Goal: Find specific page/section: Find specific page/section

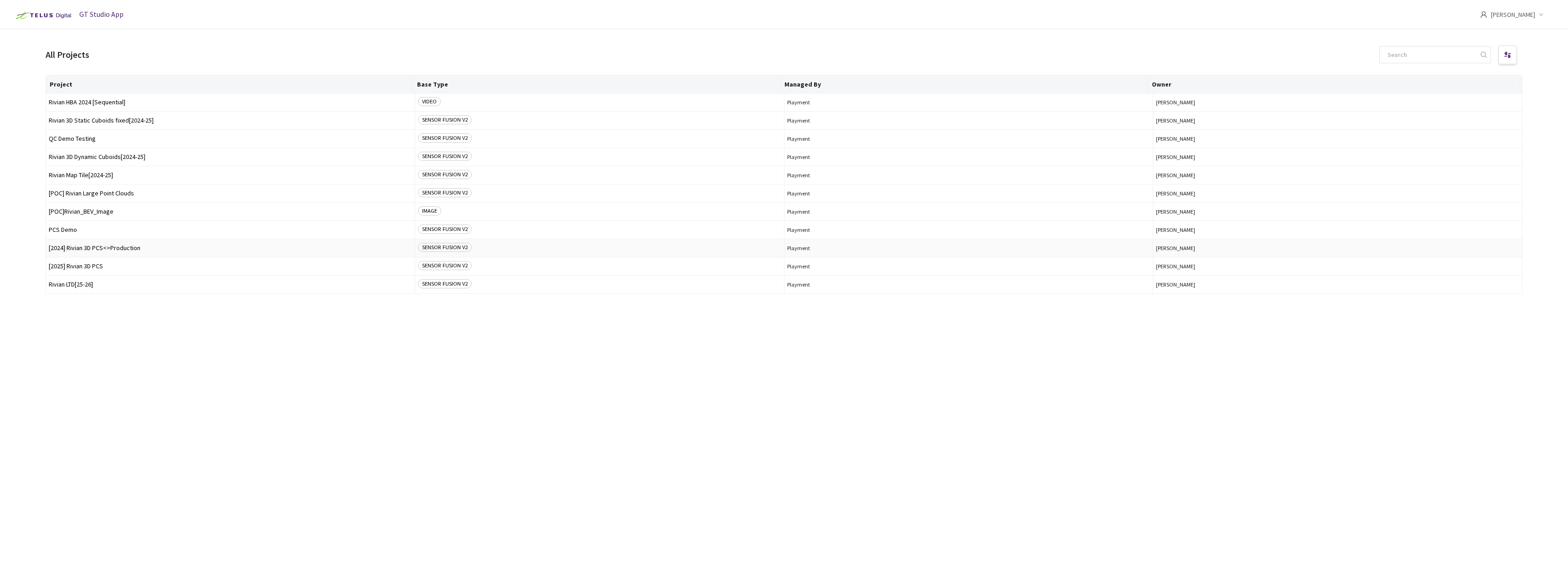
click at [120, 247] on span "[2024] Rivian 3D PCS<>Production" at bounding box center [230, 248] width 363 height 7
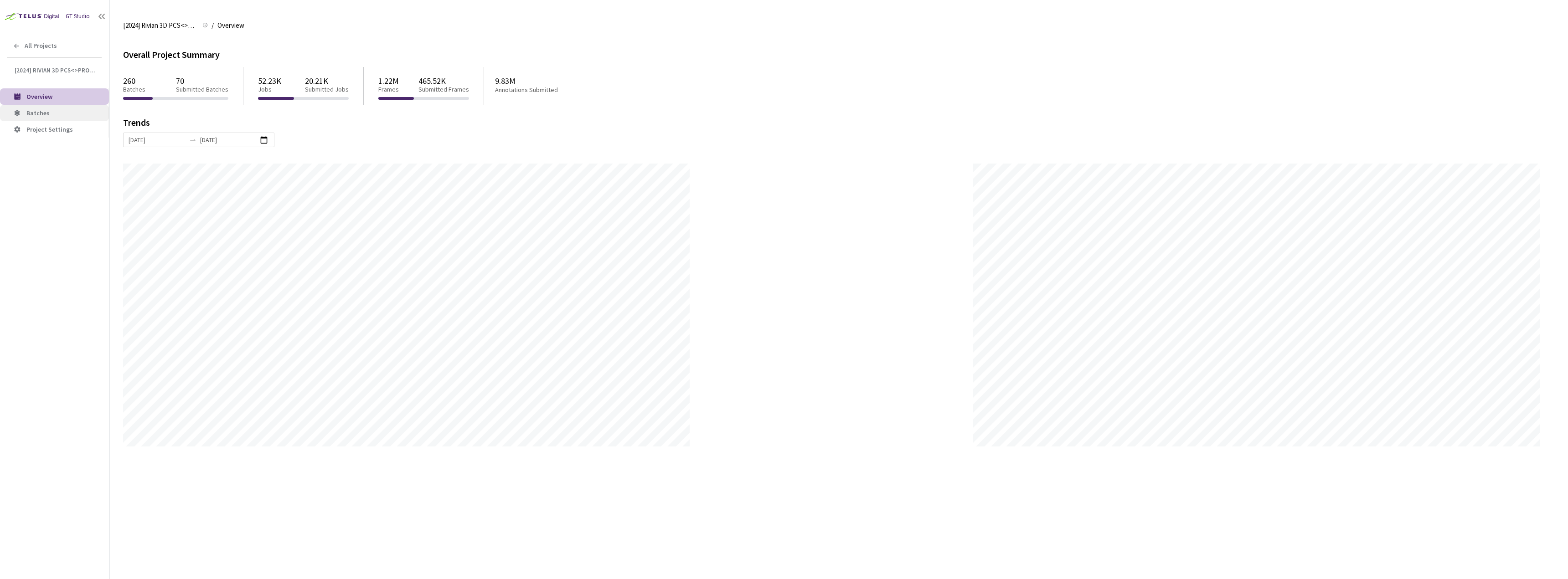
scroll to position [579, 1568]
click at [37, 112] on span "Batches" at bounding box center [38, 113] width 23 height 8
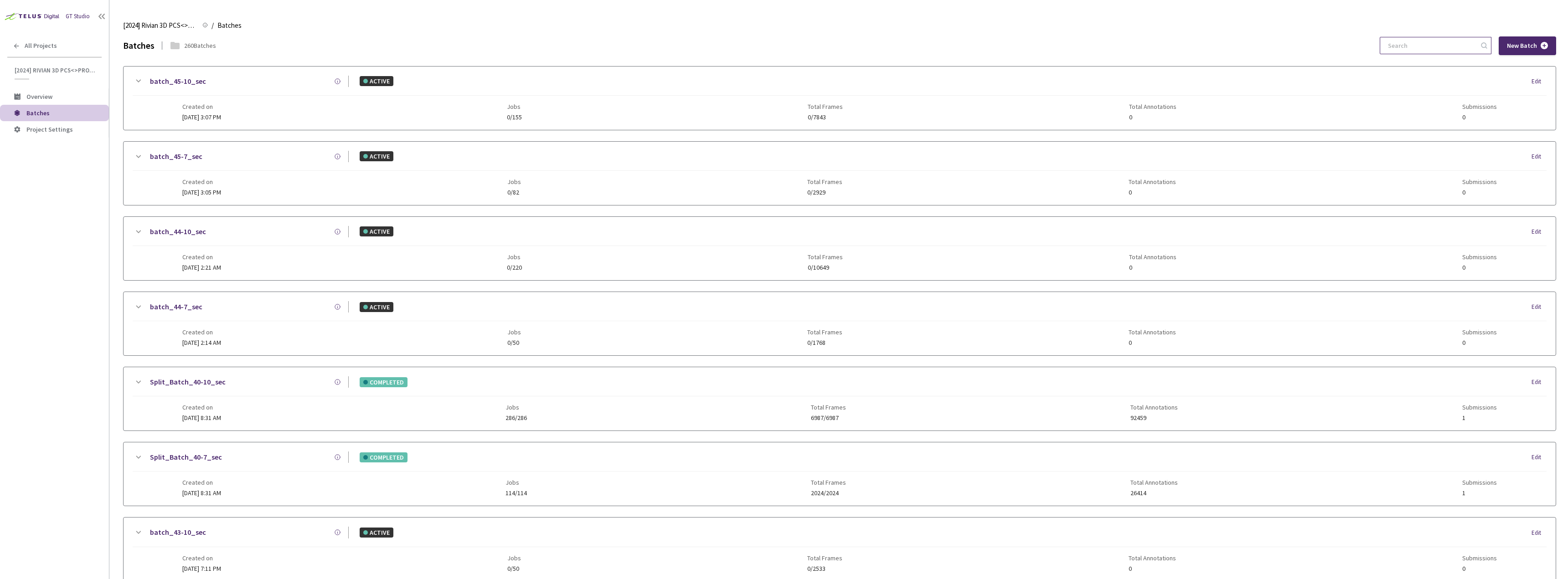
click at [1412, 48] on input at bounding box center [1430, 46] width 97 height 16
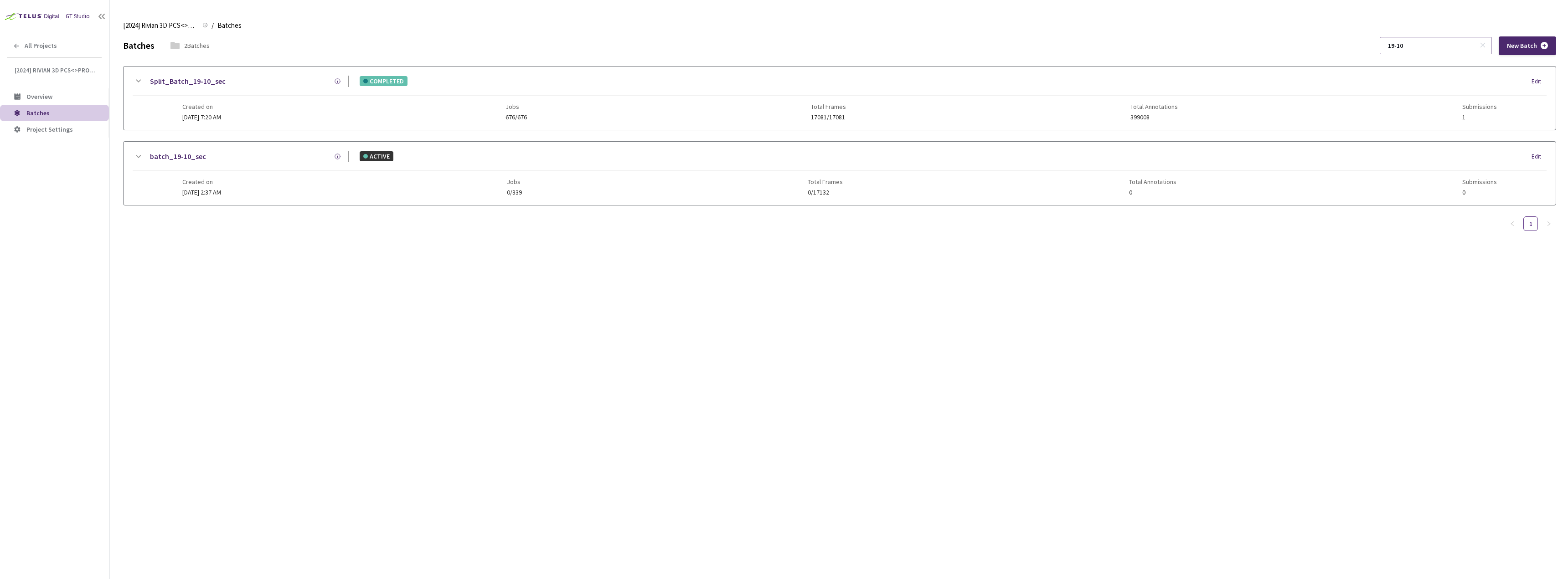
type input "19-10"
click at [138, 79] on icon at bounding box center [138, 80] width 11 height 11
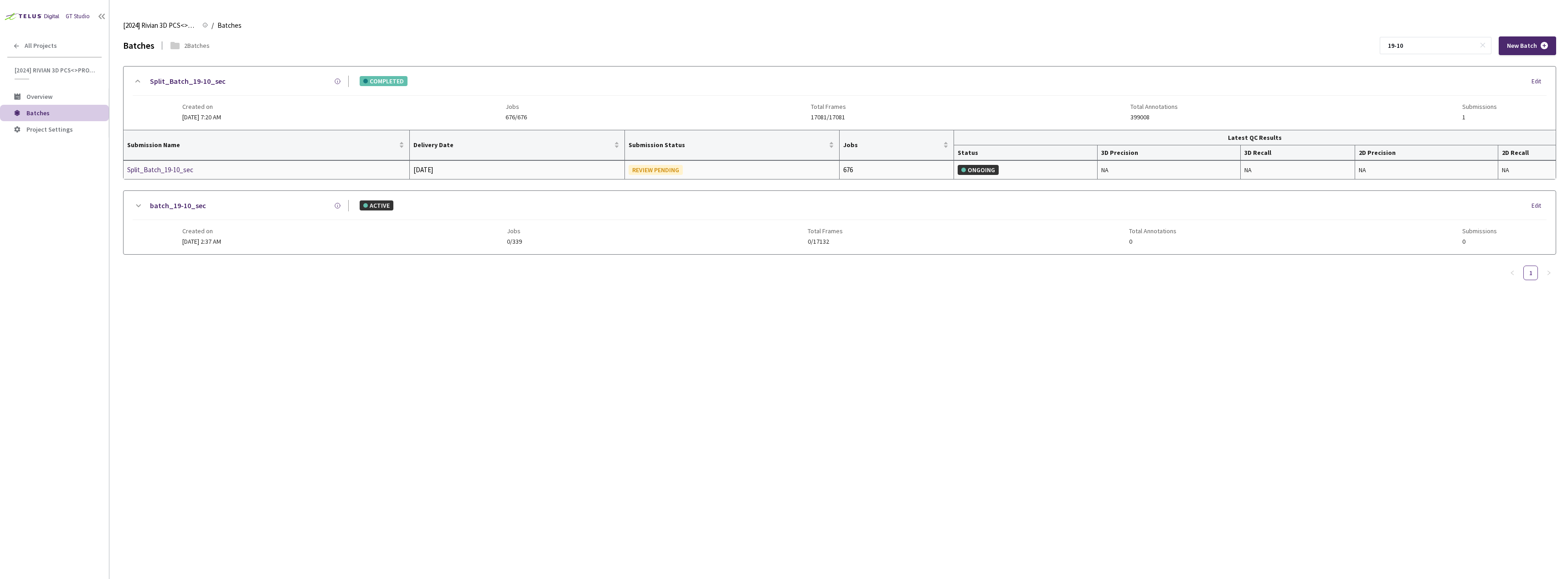
click at [183, 172] on div "Split_Batch_19-10_sec" at bounding box center [175, 170] width 97 height 11
